Goal: Task Accomplishment & Management: Manage account settings

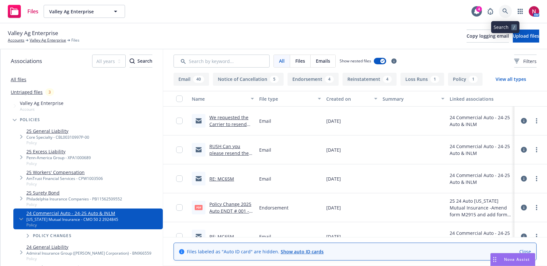
click at [508, 10] on link at bounding box center [504, 11] width 13 height 13
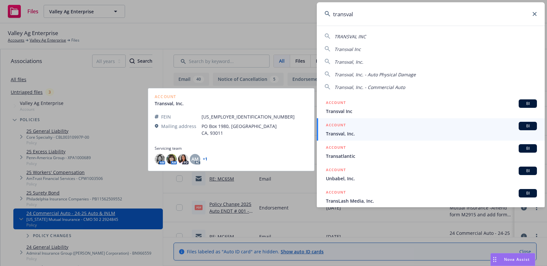
type input "transval"
click at [420, 126] on div "ACCOUNT BI" at bounding box center [431, 126] width 211 height 8
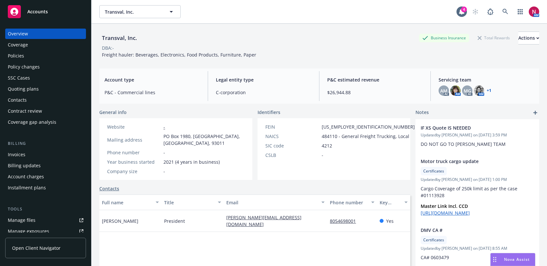
click at [46, 88] on div "Quoting plans" at bounding box center [45, 89] width 75 height 10
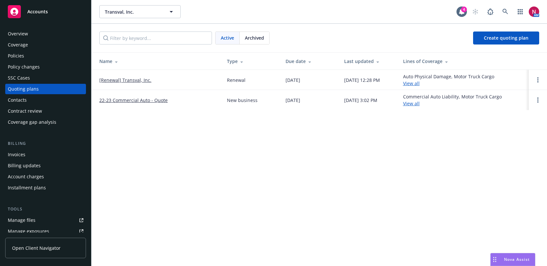
click at [31, 32] on div "Overview" at bounding box center [45, 34] width 75 height 10
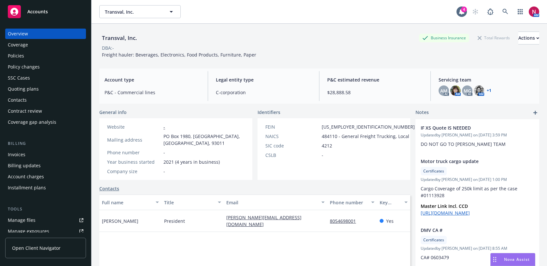
click at [32, 89] on div "Quoting plans" at bounding box center [23, 89] width 31 height 10
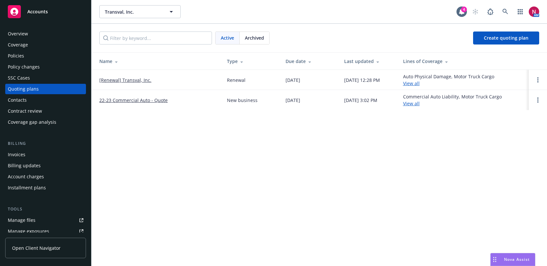
click at [22, 58] on div "Policies" at bounding box center [16, 56] width 16 height 10
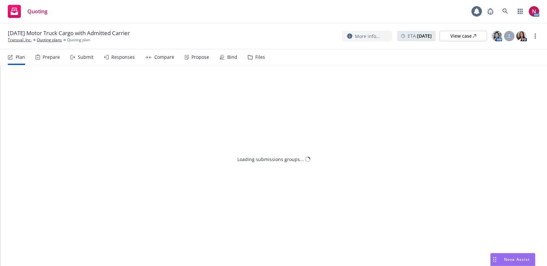
click at [163, 57] on div "Compare" at bounding box center [164, 57] width 20 height 5
click at [191, 62] on div "Propose" at bounding box center [196, 57] width 24 height 16
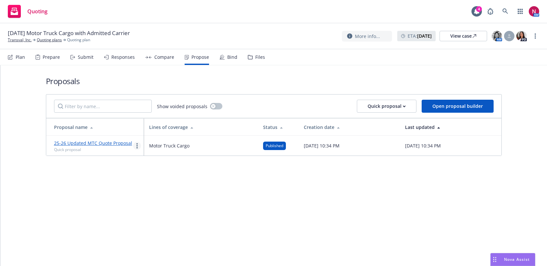
click at [134, 147] on link "more" at bounding box center [137, 146] width 8 height 8
click at [227, 66] on div "Proposals Show voided proposals Quick proposal Open proposal builder Proposal n…" at bounding box center [274, 115] width 456 height 101
click at [224, 59] on div "Bind" at bounding box center [228, 57] width 18 height 16
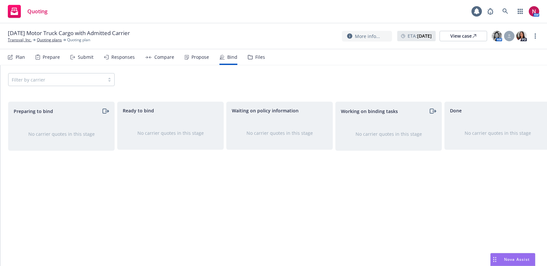
click at [198, 61] on div "Propose" at bounding box center [196, 57] width 24 height 16
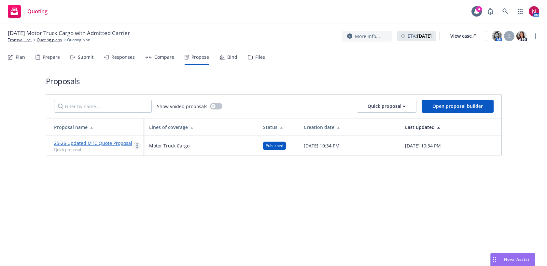
click at [135, 147] on link "more" at bounding box center [137, 146] width 8 height 8
click at [152, 188] on span "Log client response" at bounding box center [162, 188] width 58 height 6
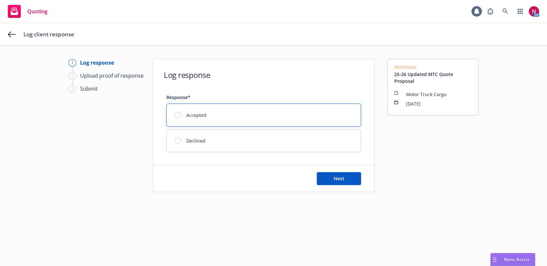
click at [234, 121] on div "Accepted" at bounding box center [264, 115] width 194 height 22
click at [355, 178] on button "Next" at bounding box center [339, 178] width 44 height 13
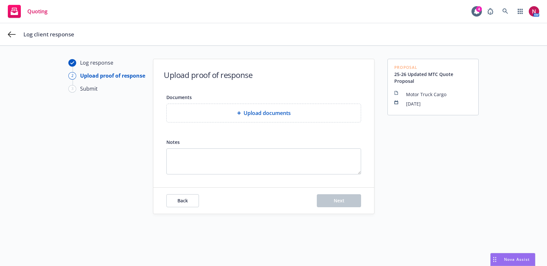
click at [212, 114] on div "Upload documents" at bounding box center [264, 113] width 184 height 8
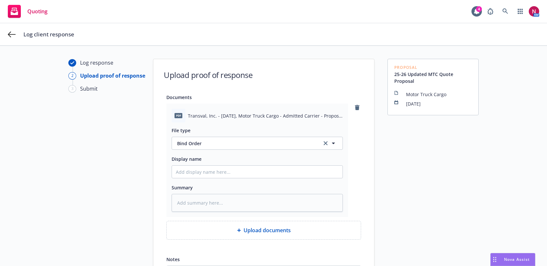
scroll to position [78, 0]
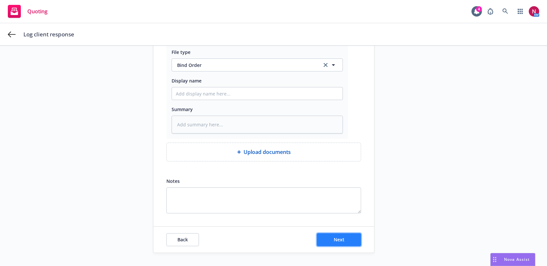
click at [357, 242] on button "Next" at bounding box center [339, 240] width 44 height 13
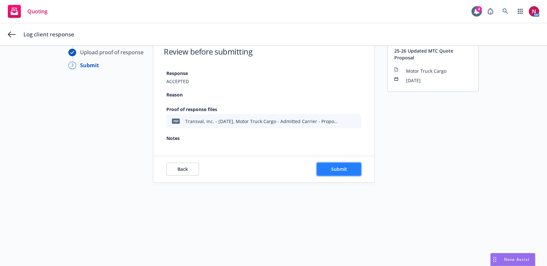
click at [335, 169] on span "Submit" at bounding box center [339, 169] width 16 height 6
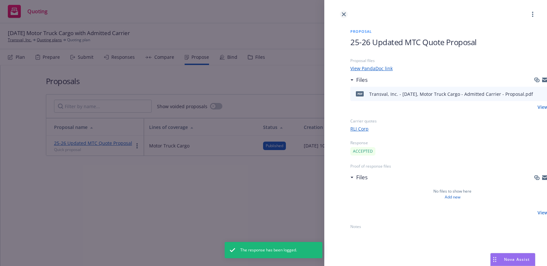
click at [345, 12] on link "close" at bounding box center [344, 14] width 8 height 8
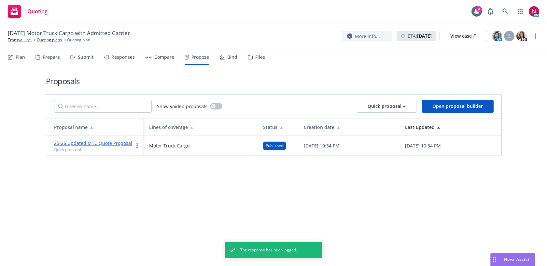
click at [232, 59] on div "Bind" at bounding box center [232, 57] width 10 height 5
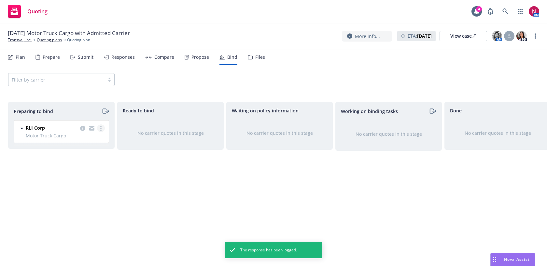
click at [100, 129] on icon "more" at bounding box center [100, 128] width 1 height 5
click at [89, 154] on link "Log bind order" at bounding box center [73, 154] width 64 height 13
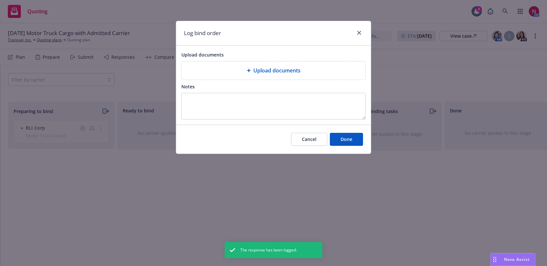
click at [281, 67] on span "Upload documents" at bounding box center [276, 71] width 47 height 8
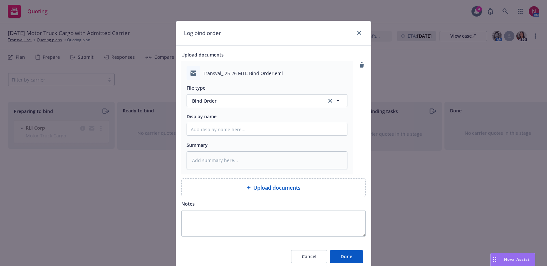
scroll to position [26, 0]
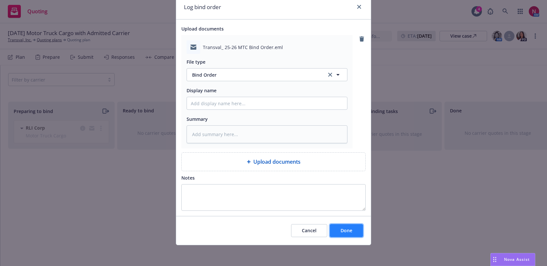
click at [349, 230] on span "Done" at bounding box center [346, 231] width 12 height 6
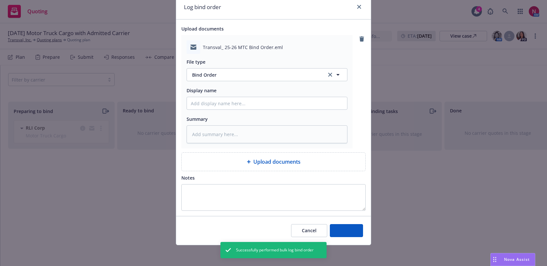
type textarea "x"
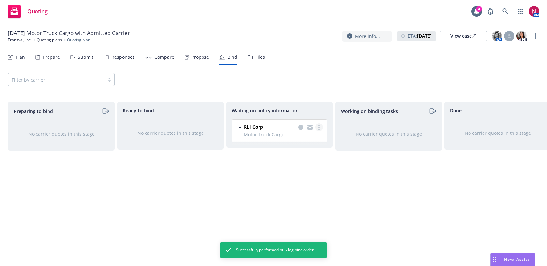
click at [320, 127] on link "more" at bounding box center [319, 128] width 8 height 8
click at [301, 143] on span "Create policies" at bounding box center [288, 141] width 48 height 6
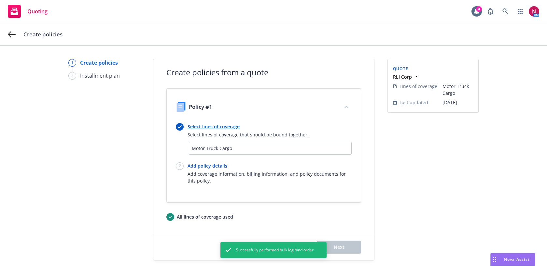
click at [196, 164] on link "Add policy details" at bounding box center [269, 166] width 164 height 7
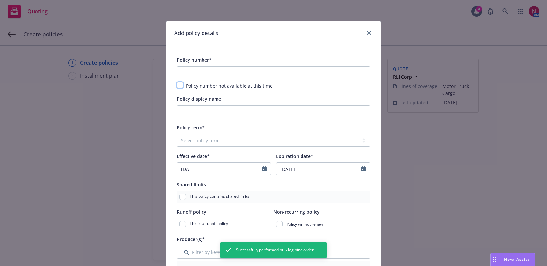
click at [180, 87] on input "checkbox" at bounding box center [180, 85] width 7 height 7
checkbox input "true"
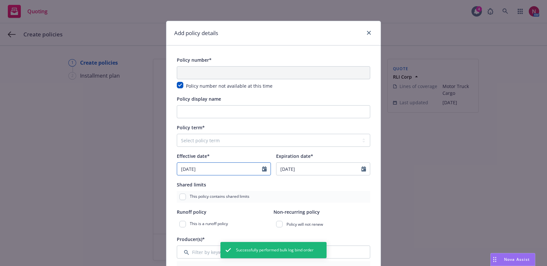
click at [264, 167] on icon "Calendar" at bounding box center [264, 169] width 5 height 5
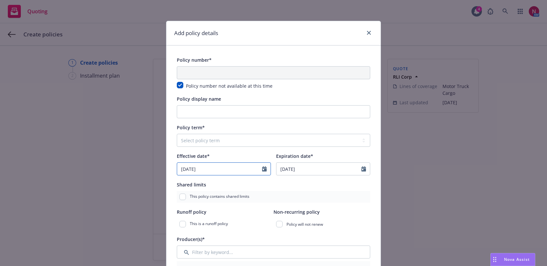
select select "8"
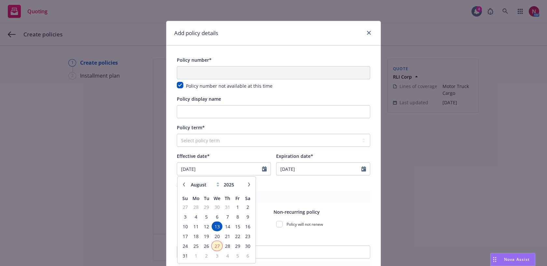
click at [215, 245] on span "27" at bounding box center [216, 246] width 9 height 8
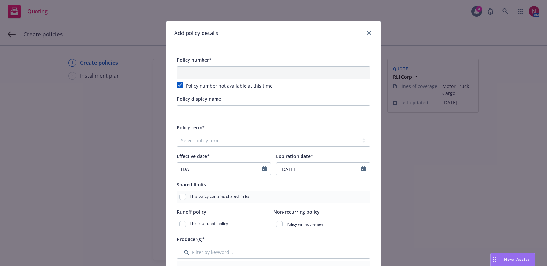
select select "other"
type input "08/27/2025"
click at [260, 141] on select "Select policy term 12 Month 6 Month 4 Month 3 Month 2 Month 1 Month 36 Month (3…" at bounding box center [273, 140] width 193 height 13
select select "12"
click at [177, 134] on select "Select policy term 12 Month 6 Month 4 Month 3 Month 2 Month 1 Month 36 Month (3…" at bounding box center [273, 140] width 193 height 13
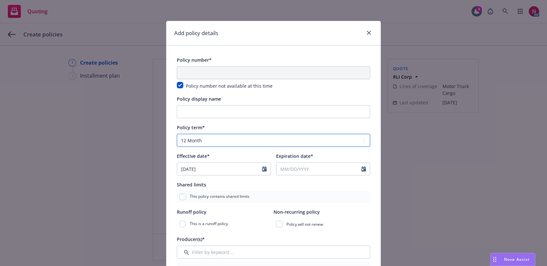
type input "08/27/2026"
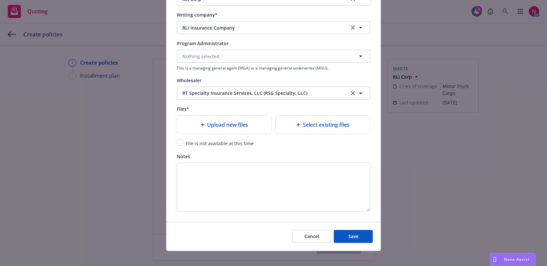
scroll to position [700, 0]
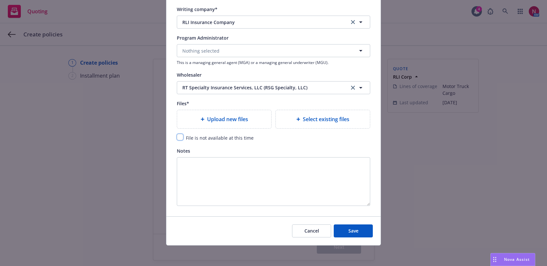
click at [179, 136] on input "checkbox" at bounding box center [180, 137] width 7 height 7
checkbox input "true"
click at [345, 232] on button "Save" at bounding box center [353, 231] width 39 height 13
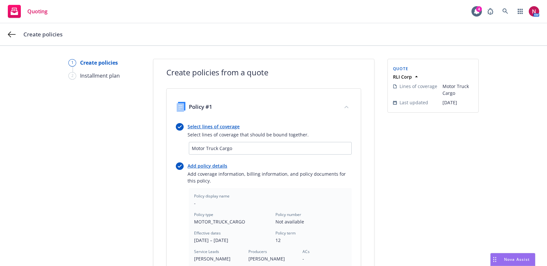
scroll to position [190, 0]
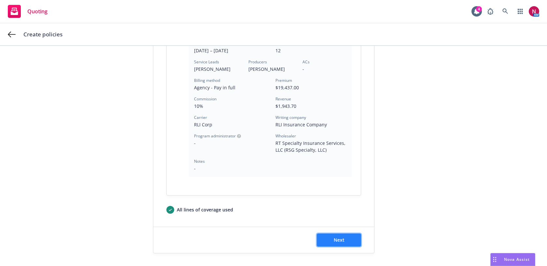
click at [347, 241] on button "Next" at bounding box center [339, 240] width 44 height 13
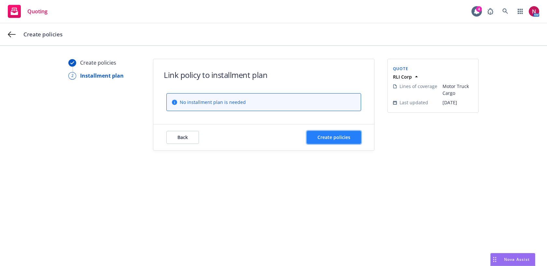
click at [335, 139] on span "Create policies" at bounding box center [333, 137] width 33 height 6
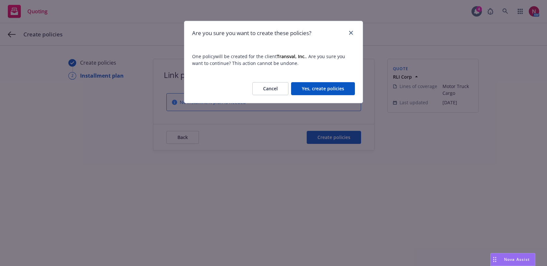
click at [325, 91] on button "Yes, create policies" at bounding box center [323, 88] width 64 height 13
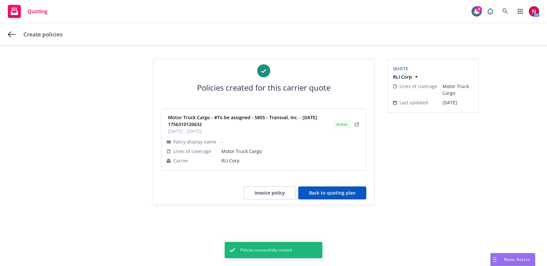
click at [351, 194] on button "Back to quoting plan" at bounding box center [332, 193] width 68 height 13
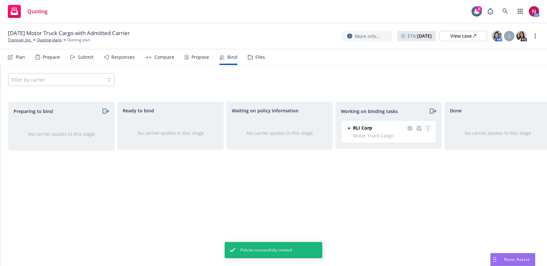
click at [428, 127] on icon "more" at bounding box center [427, 128] width 1 height 5
click at [401, 156] on span "Move to done" at bounding box center [395, 155] width 45 height 6
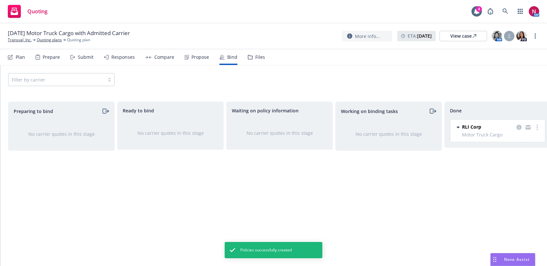
click at [531, 33] on div "More info... ETA : August 13, 2025 View case AM PD" at bounding box center [440, 36] width 197 height 12
click at [538, 32] on div "More info... ETA : August 13, 2025 View case AM PD" at bounding box center [440, 36] width 197 height 12
click at [533, 35] on link "more" at bounding box center [535, 36] width 8 height 8
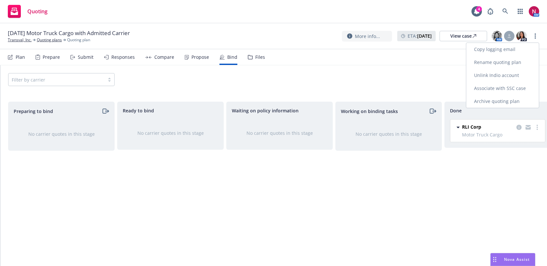
click at [500, 100] on link "Archive quoting plan" at bounding box center [502, 101] width 73 height 13
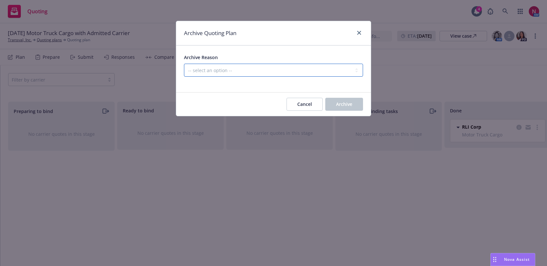
click at [325, 69] on select "-- select an option -- Created by error Duplicate New business opportunity lost…" at bounding box center [273, 70] width 179 height 13
select select "ARCHIVED_NEW_BUSINESS_COMPLETED"
click at [184, 64] on select "-- select an option -- Created by error Duplicate New business opportunity lost…" at bounding box center [273, 70] width 179 height 13
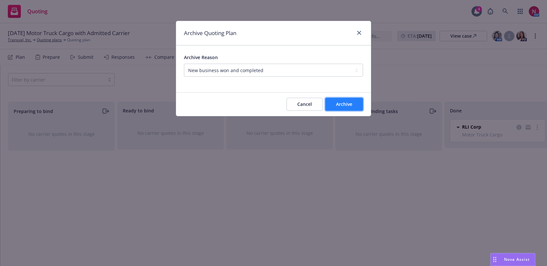
click at [337, 106] on span "Archive" at bounding box center [344, 104] width 16 height 6
